Goal: Task Accomplishment & Management: Use online tool/utility

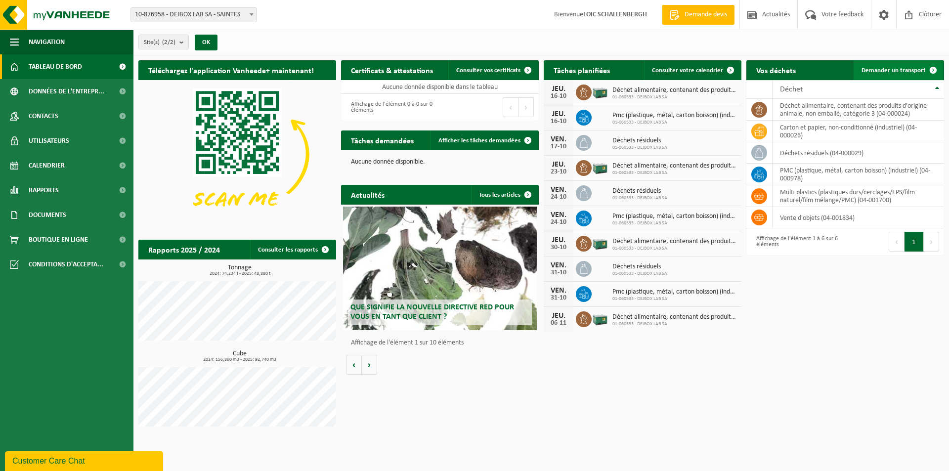
drag, startPoint x: 900, startPoint y: 69, endPoint x: 891, endPoint y: 74, distance: 10.2
click at [900, 69] on span "Demander un transport" at bounding box center [893, 70] width 64 height 6
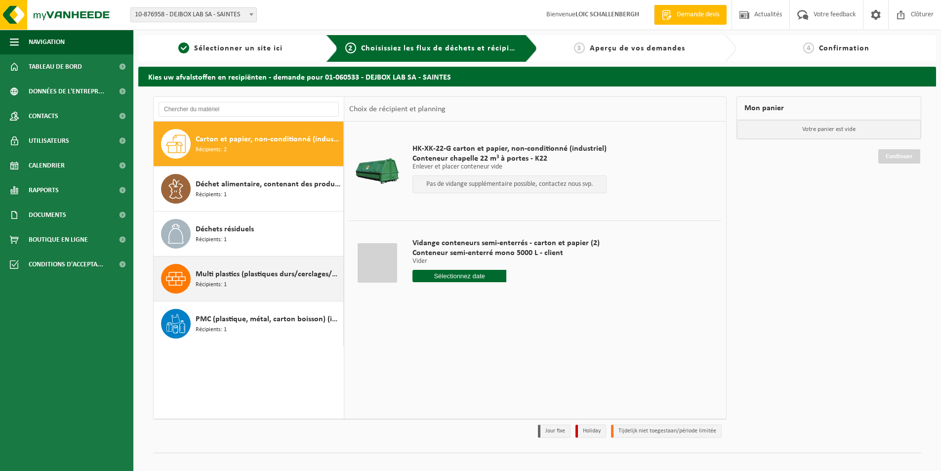
click at [265, 273] on span "Multi plastics (plastiques durs/cerclages/EPS/film naturel/film mélange/PMC)" at bounding box center [268, 274] width 145 height 12
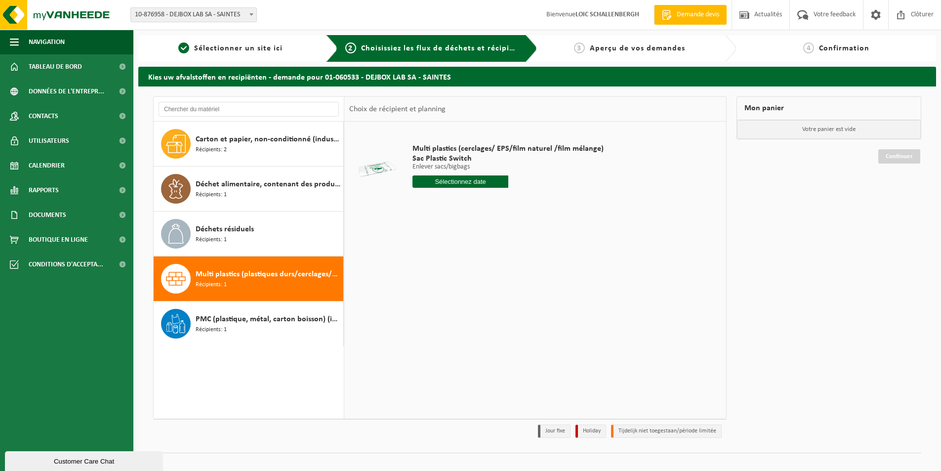
click at [471, 184] on input "text" at bounding box center [461, 181] width 96 height 12
click at [491, 283] on div "24" at bounding box center [491, 285] width 17 height 16
type input "à partir de 2025-10-24"
click at [499, 198] on input "2" at bounding box center [461, 199] width 96 height 13
click at [499, 198] on input "3" at bounding box center [461, 199] width 96 height 13
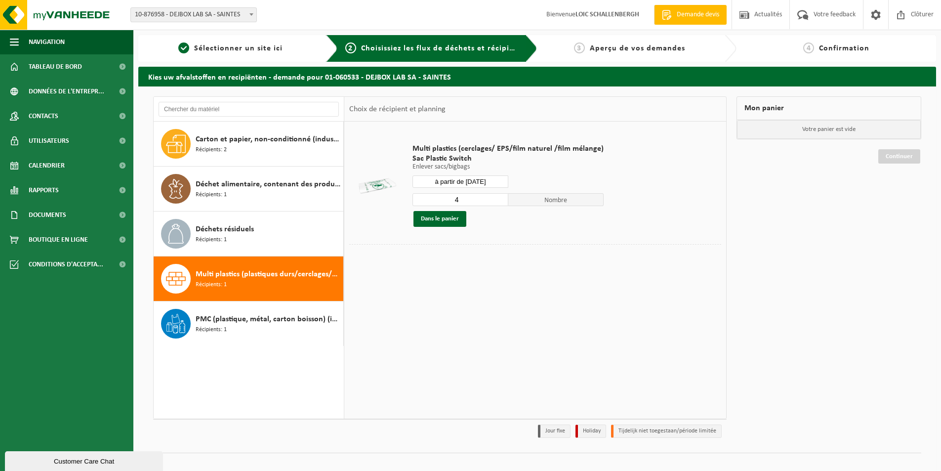
click at [499, 198] on input "4" at bounding box center [461, 199] width 96 height 13
click at [499, 198] on input "5" at bounding box center [461, 199] width 96 height 13
click at [499, 198] on input "6" at bounding box center [461, 199] width 96 height 13
type input "7"
click at [499, 198] on input "7" at bounding box center [461, 199] width 96 height 13
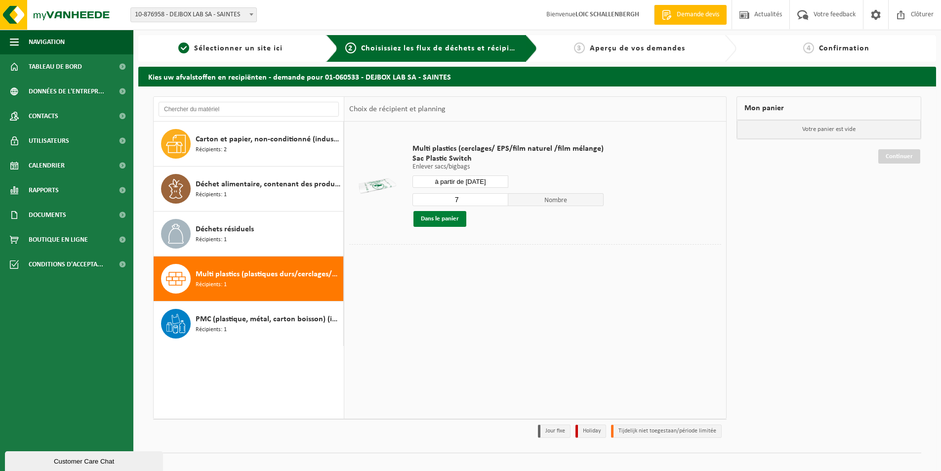
click at [436, 221] on button "Dans le panier" at bounding box center [440, 219] width 53 height 16
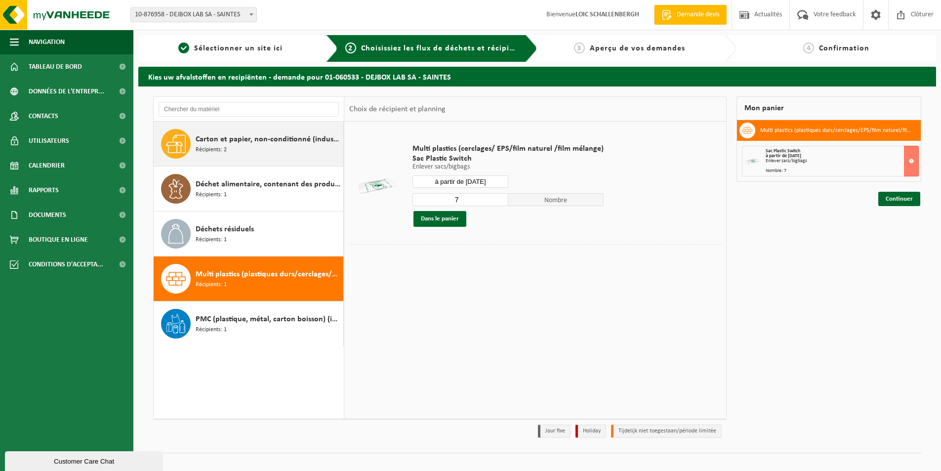
click at [252, 144] on span "Carton et papier, non-conditionné (industriel)" at bounding box center [268, 139] width 145 height 12
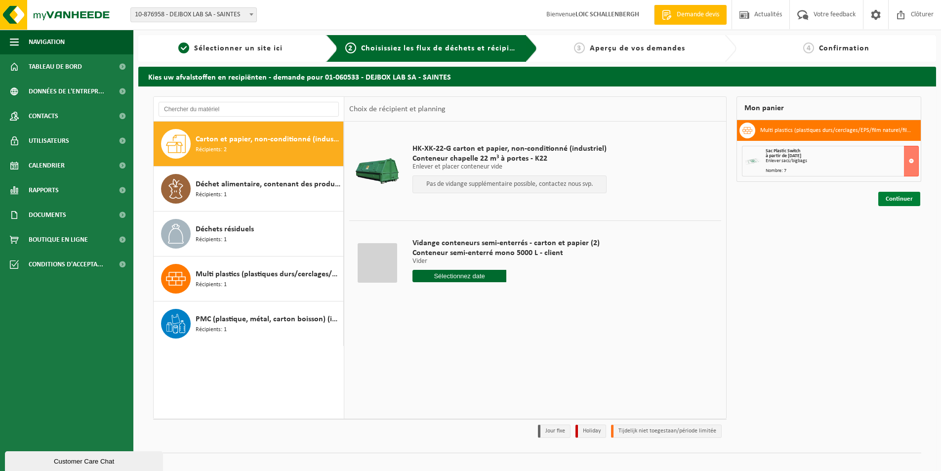
click at [898, 200] on link "Continuer" at bounding box center [900, 199] width 42 height 14
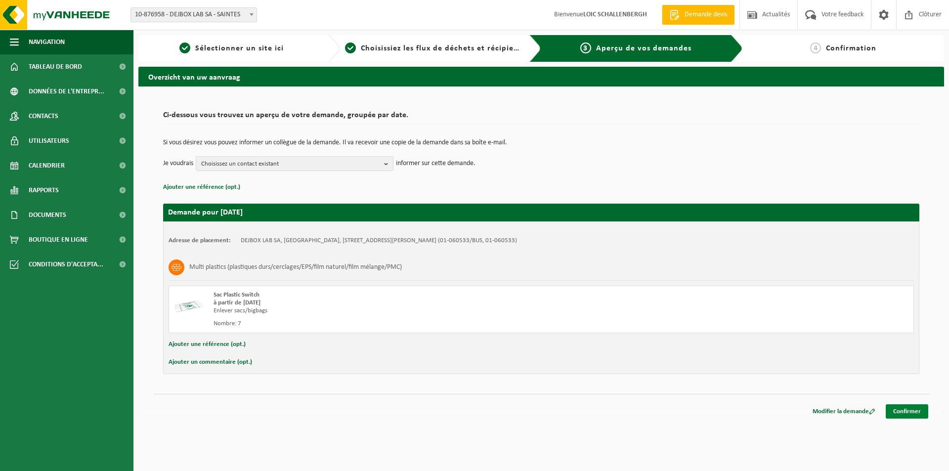
click at [914, 412] on link "Confirmer" at bounding box center [906, 411] width 42 height 14
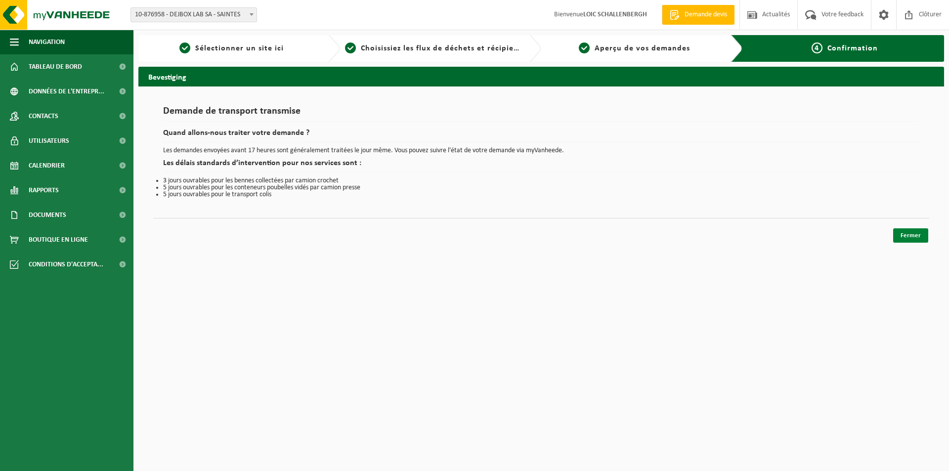
click at [911, 238] on link "Fermer" at bounding box center [910, 235] width 35 height 14
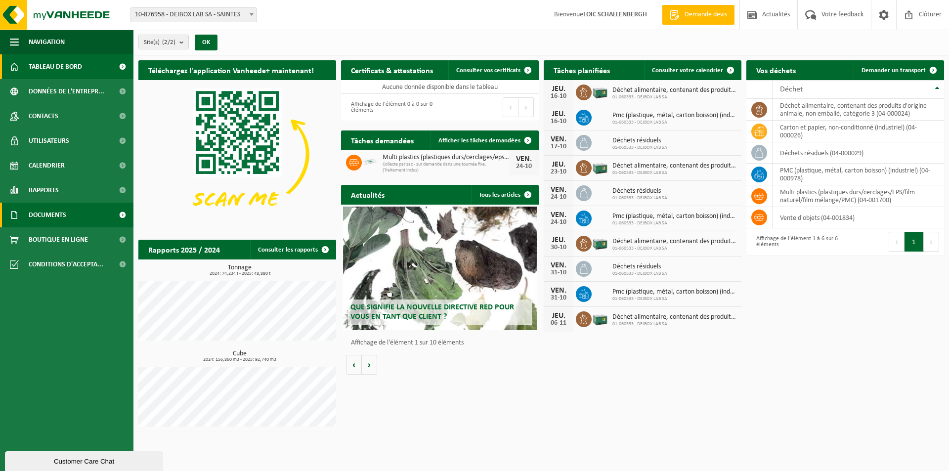
click at [46, 219] on span "Documents" at bounding box center [48, 215] width 38 height 25
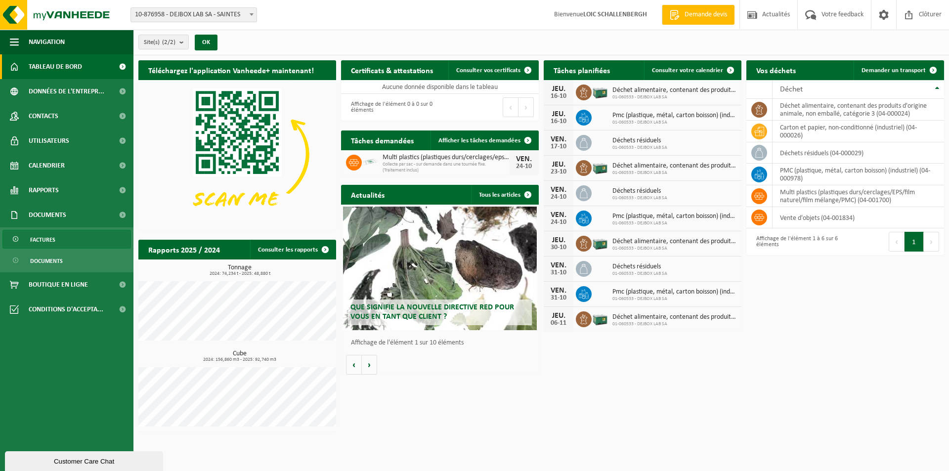
click at [45, 241] on span "Factures" at bounding box center [42, 239] width 25 height 19
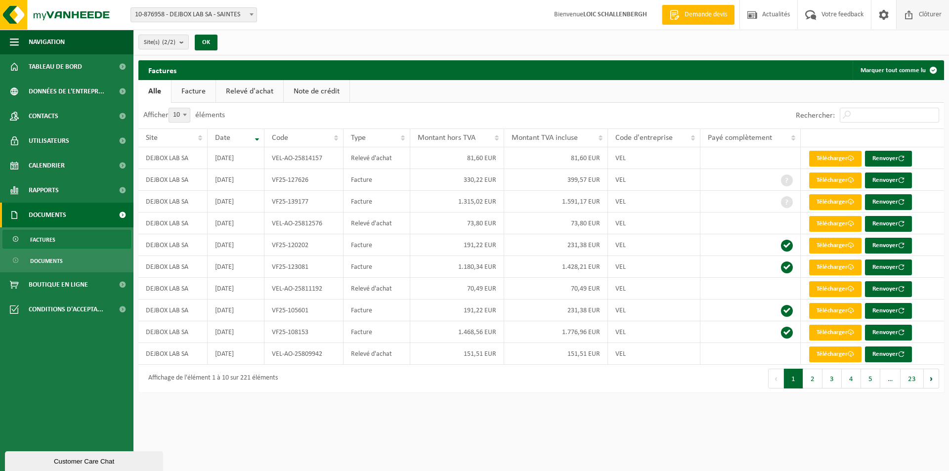
click at [936, 17] on span "Clôturer" at bounding box center [930, 14] width 28 height 29
